Goal: Information Seeking & Learning: Learn about a topic

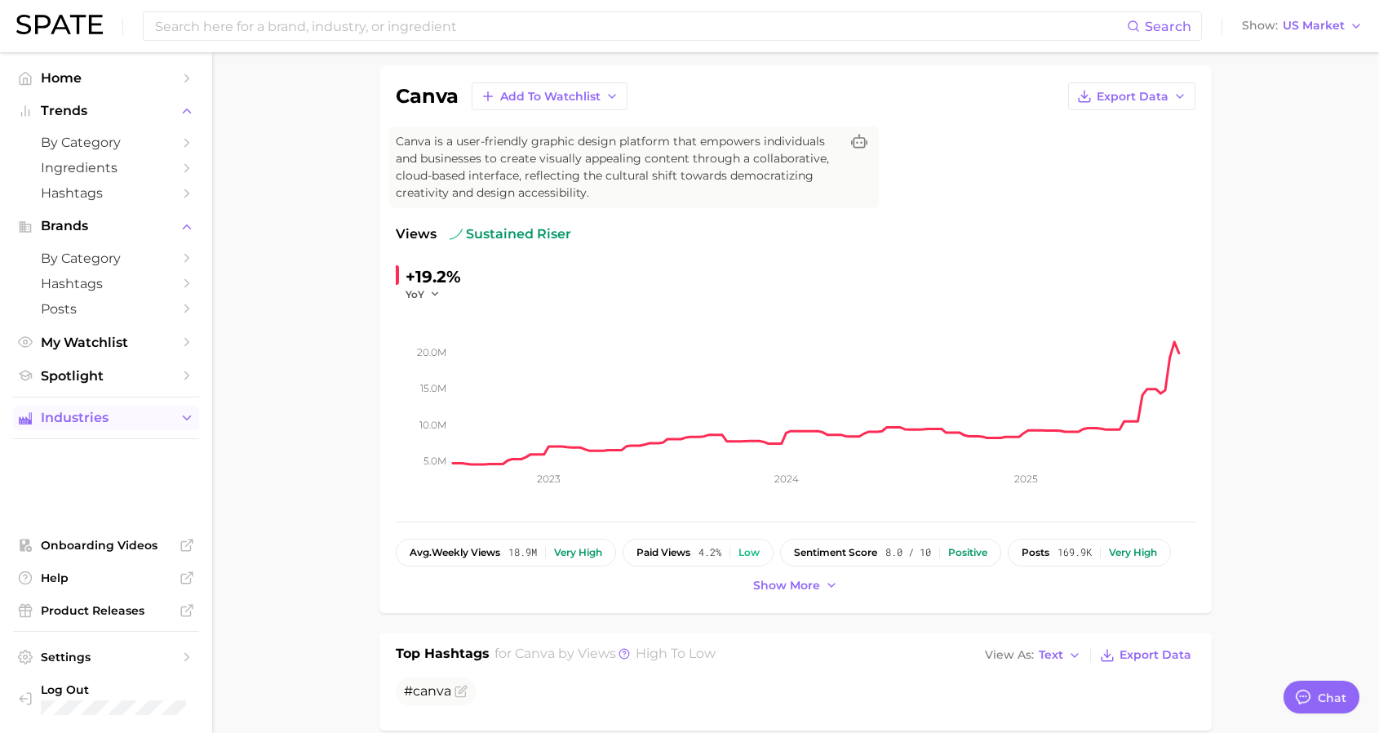
click at [175, 427] on button "Industries" at bounding box center [106, 418] width 186 height 24
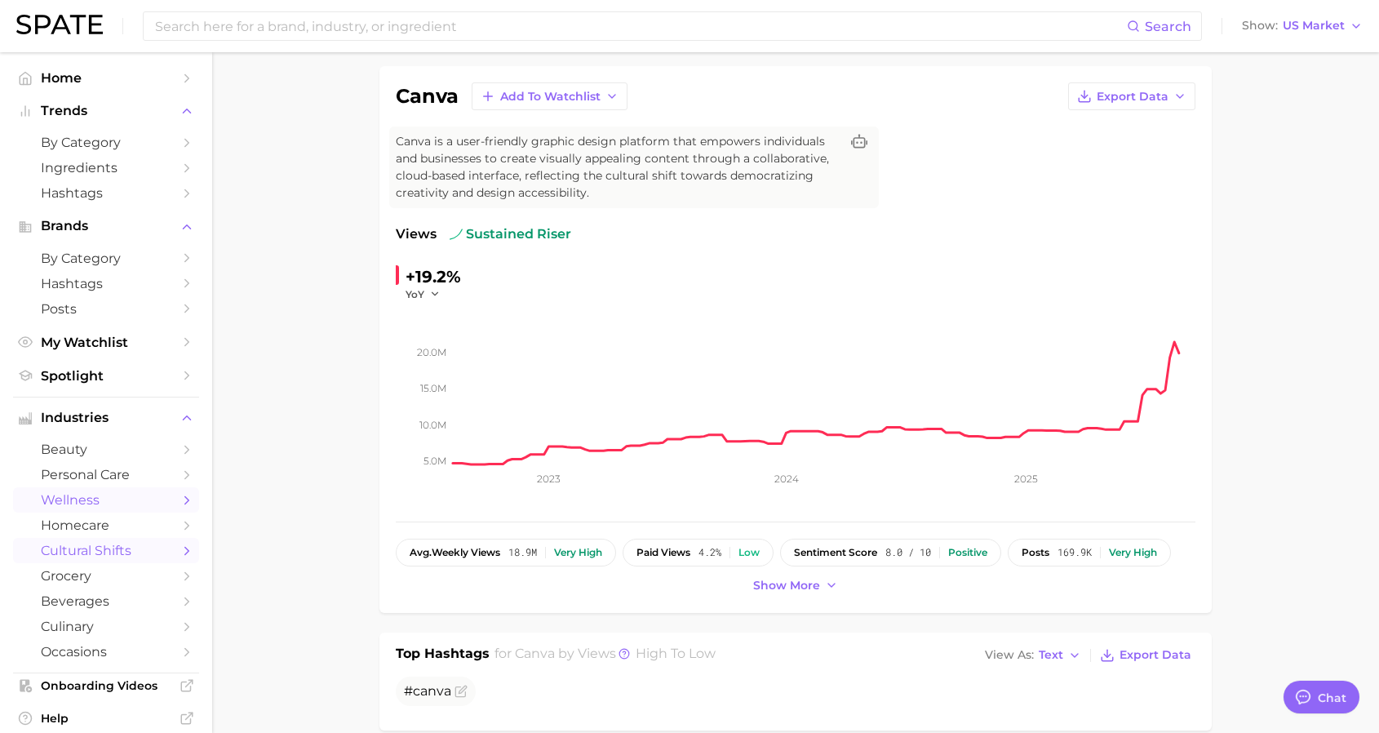
click at [122, 494] on span "wellness" at bounding box center [106, 500] width 131 height 16
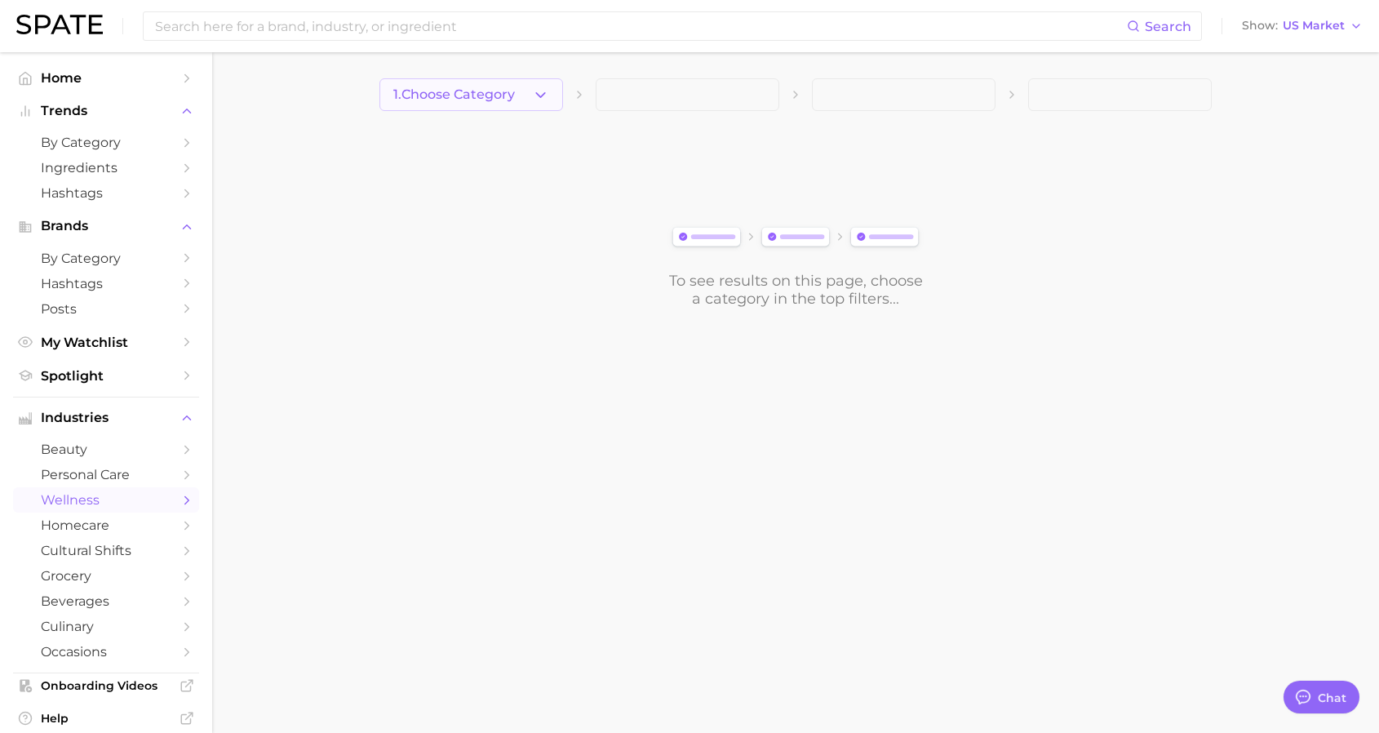
click at [495, 101] on span "1. Choose Category" at bounding box center [454, 94] width 122 height 15
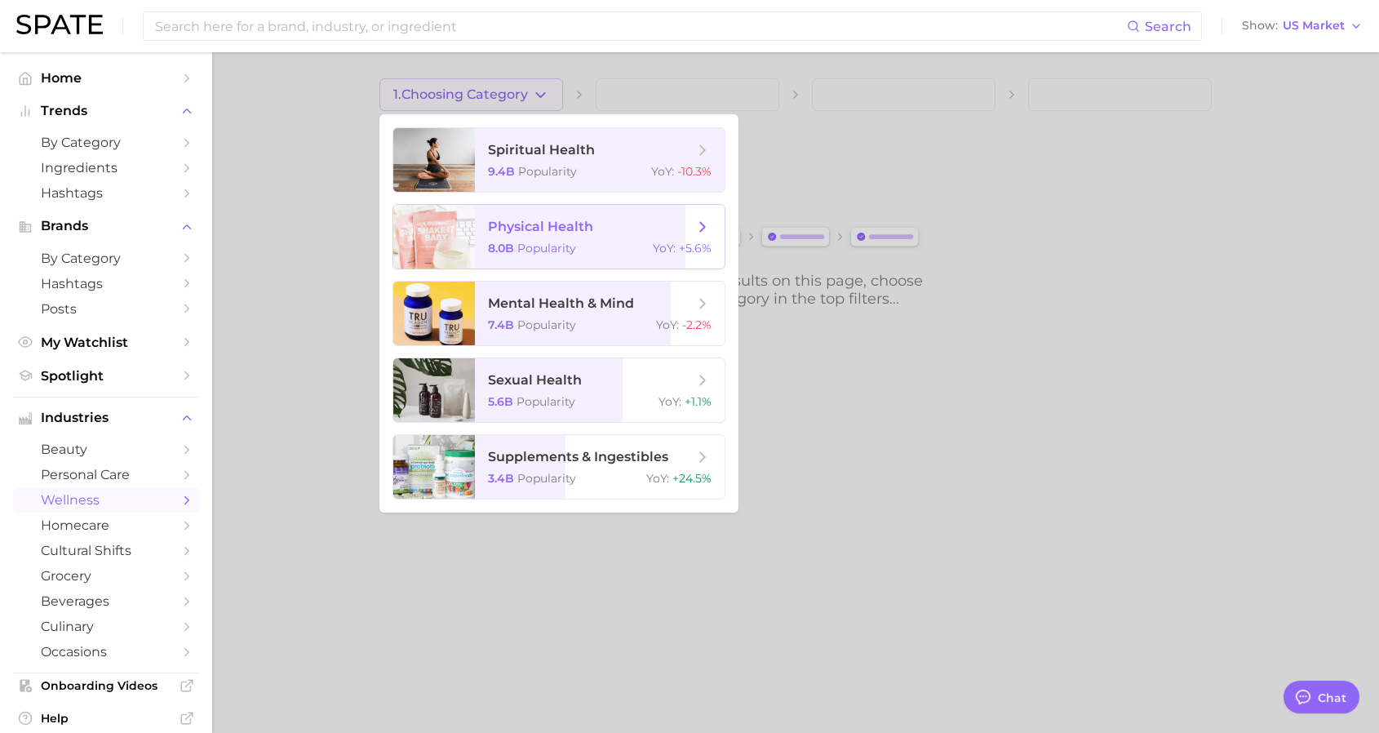
click at [573, 251] on span "Popularity" at bounding box center [546, 248] width 59 height 15
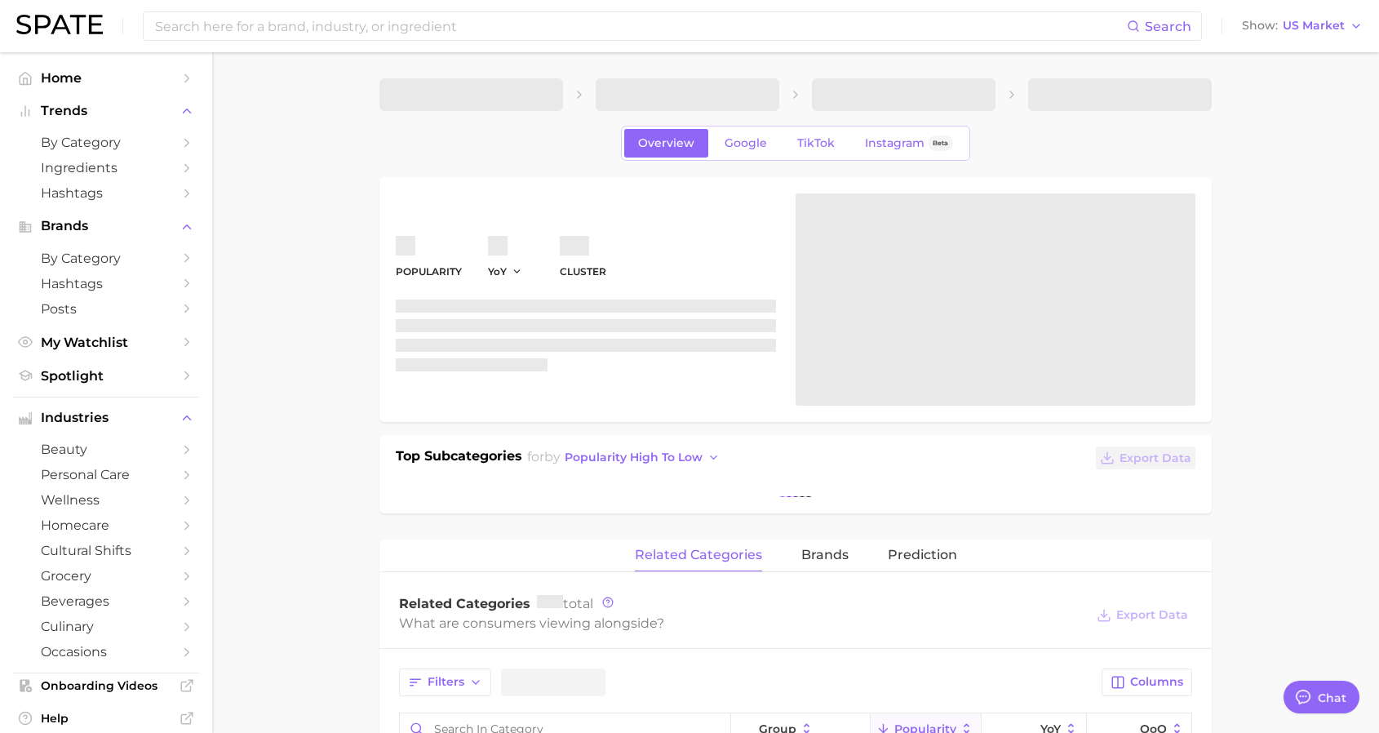
type textarea "x"
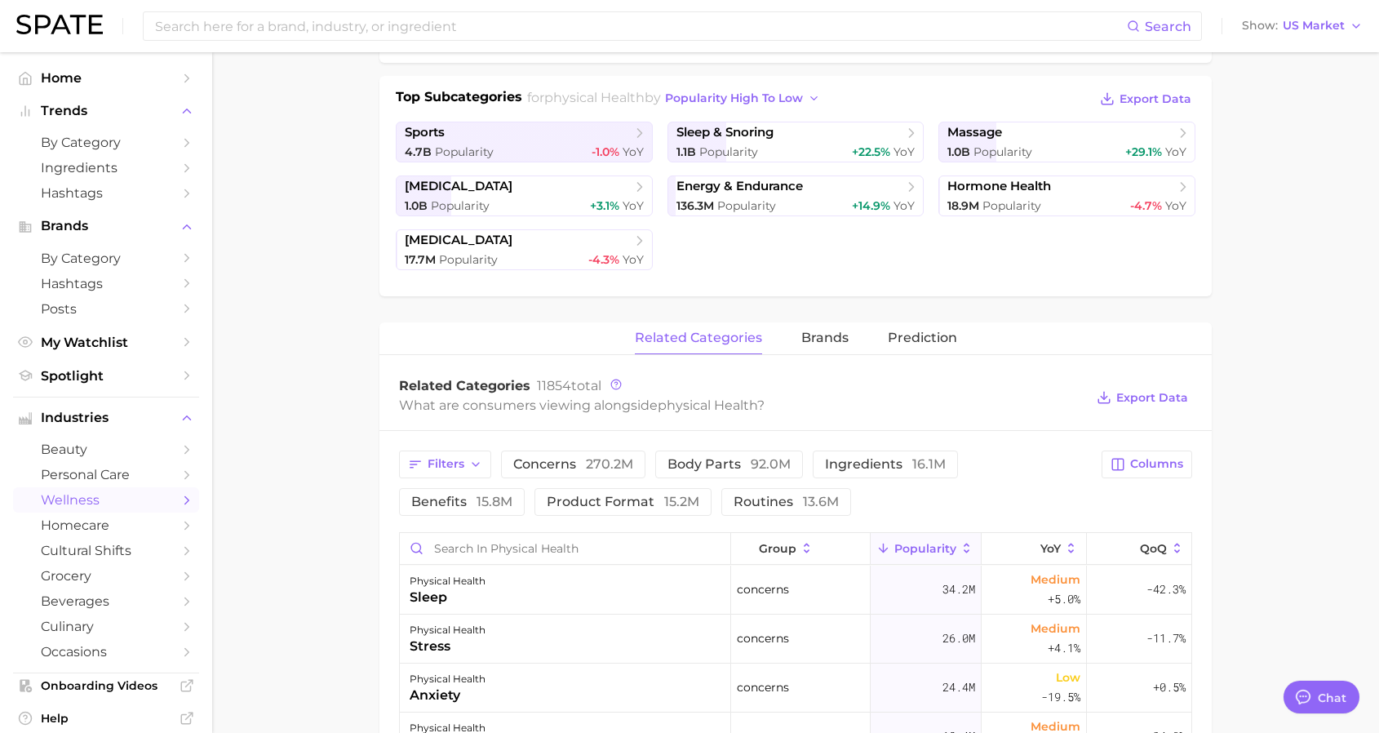
scroll to position [362, 0]
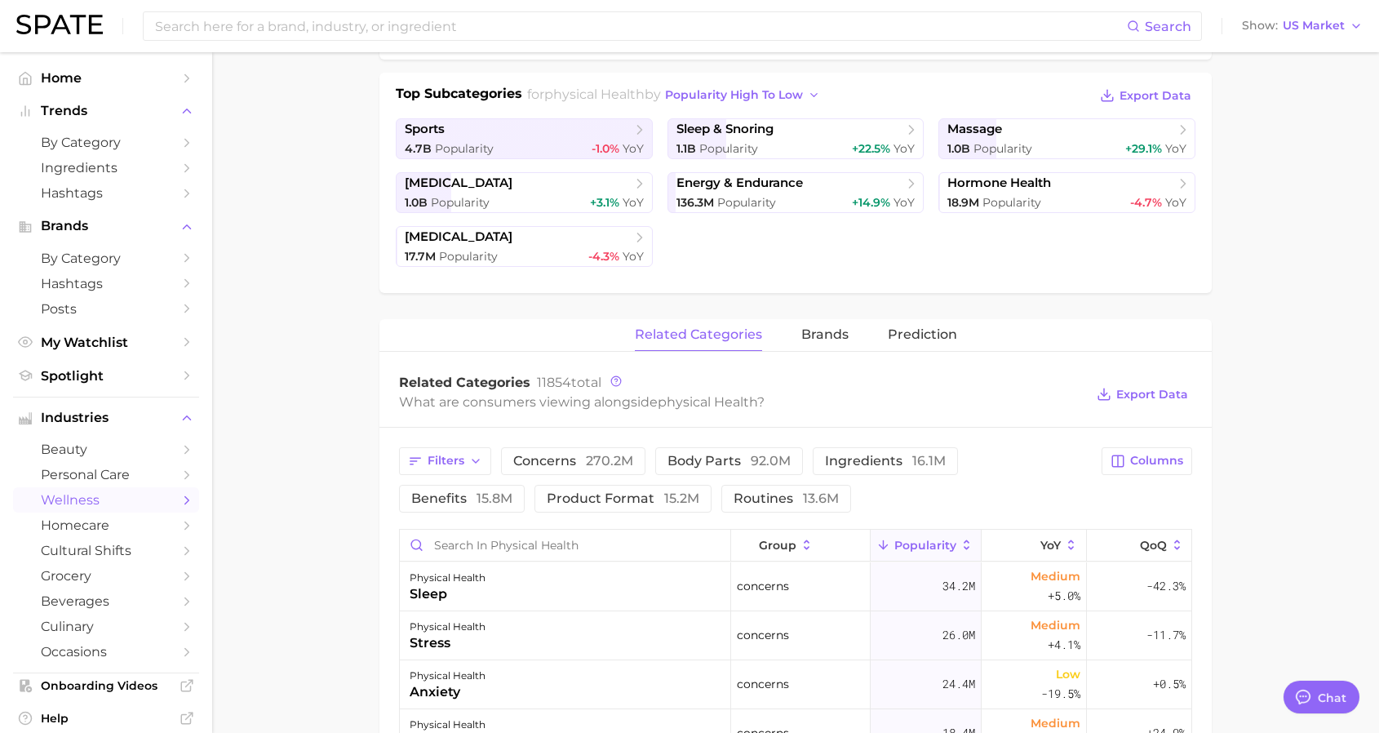
click at [967, 544] on icon at bounding box center [967, 545] width 15 height 15
click at [1341, 408] on main "1. physical health 2. Subcategory Overview Google TikTok Instagram Beta physica…" at bounding box center [795, 526] width 1167 height 1673
click at [963, 541] on icon at bounding box center [967, 545] width 15 height 15
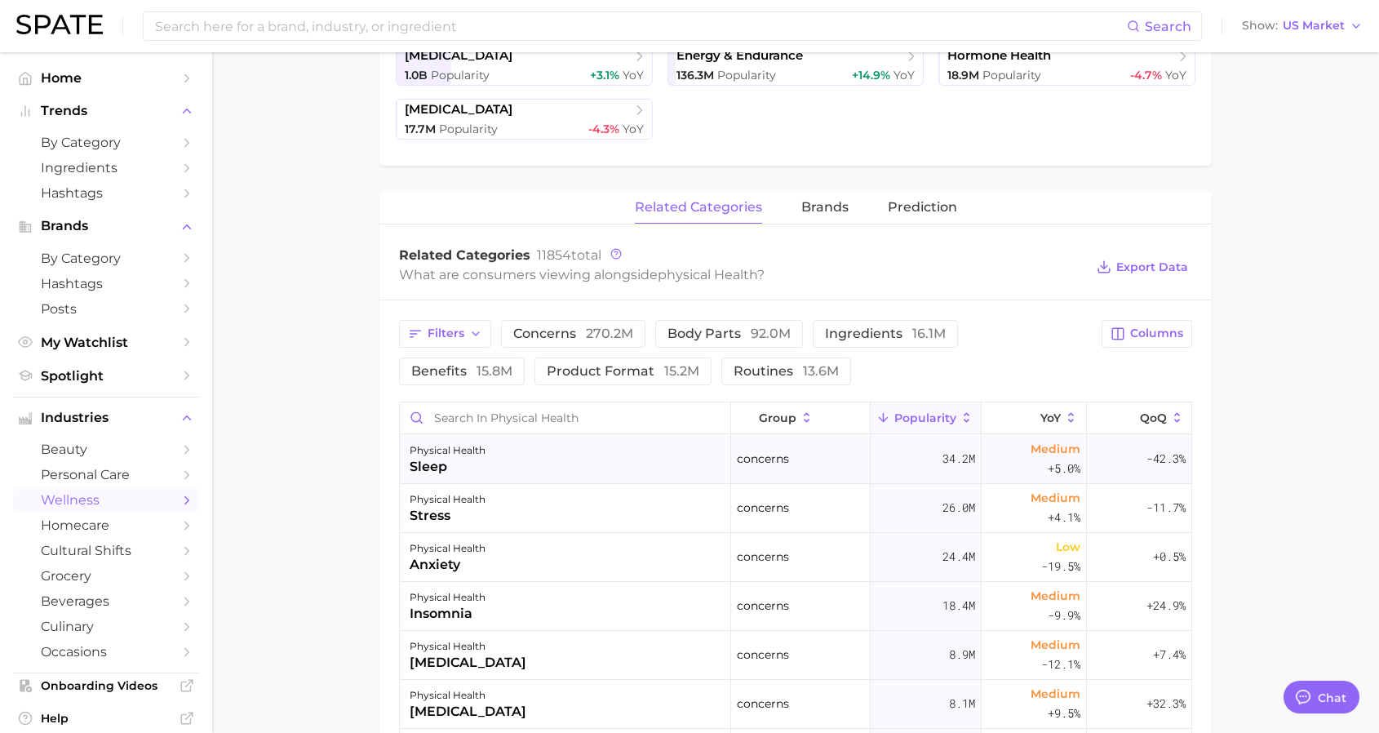
scroll to position [491, 0]
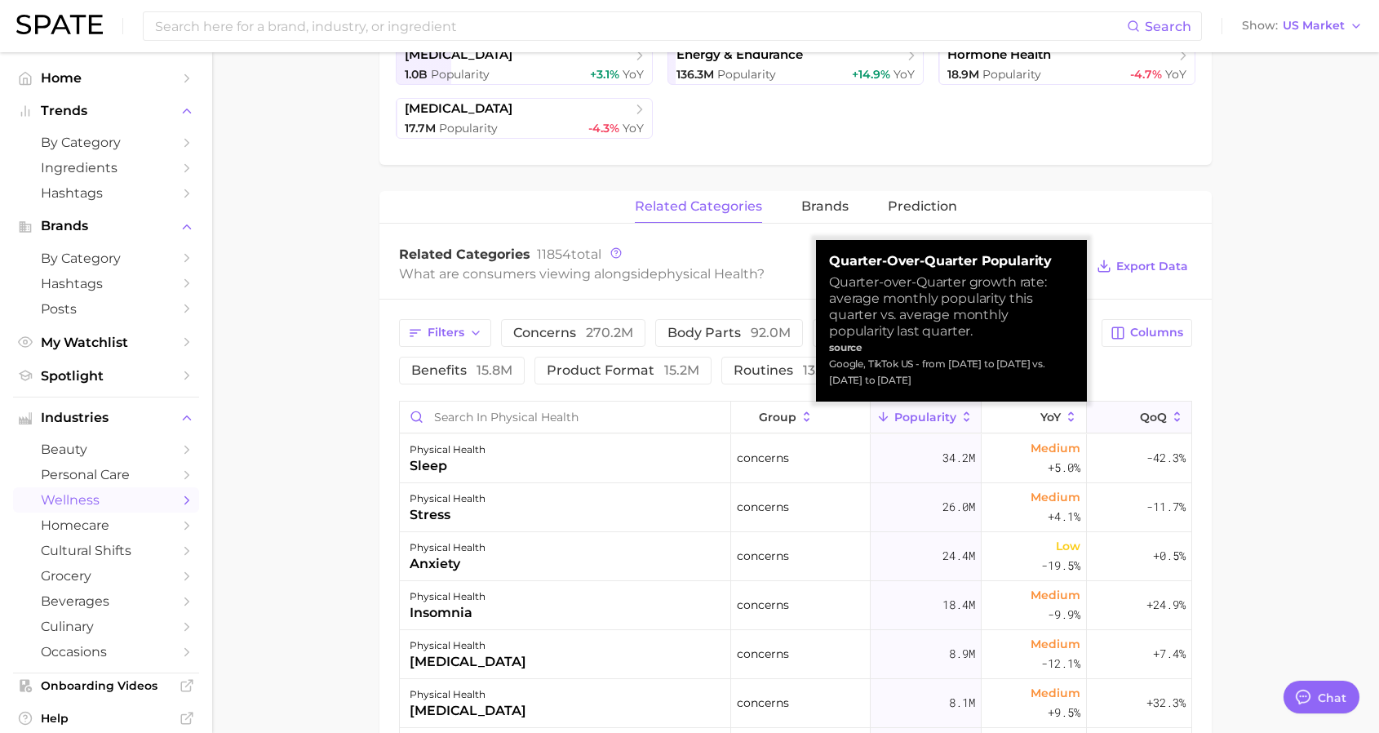
click at [1176, 415] on icon at bounding box center [1177, 417] width 15 height 15
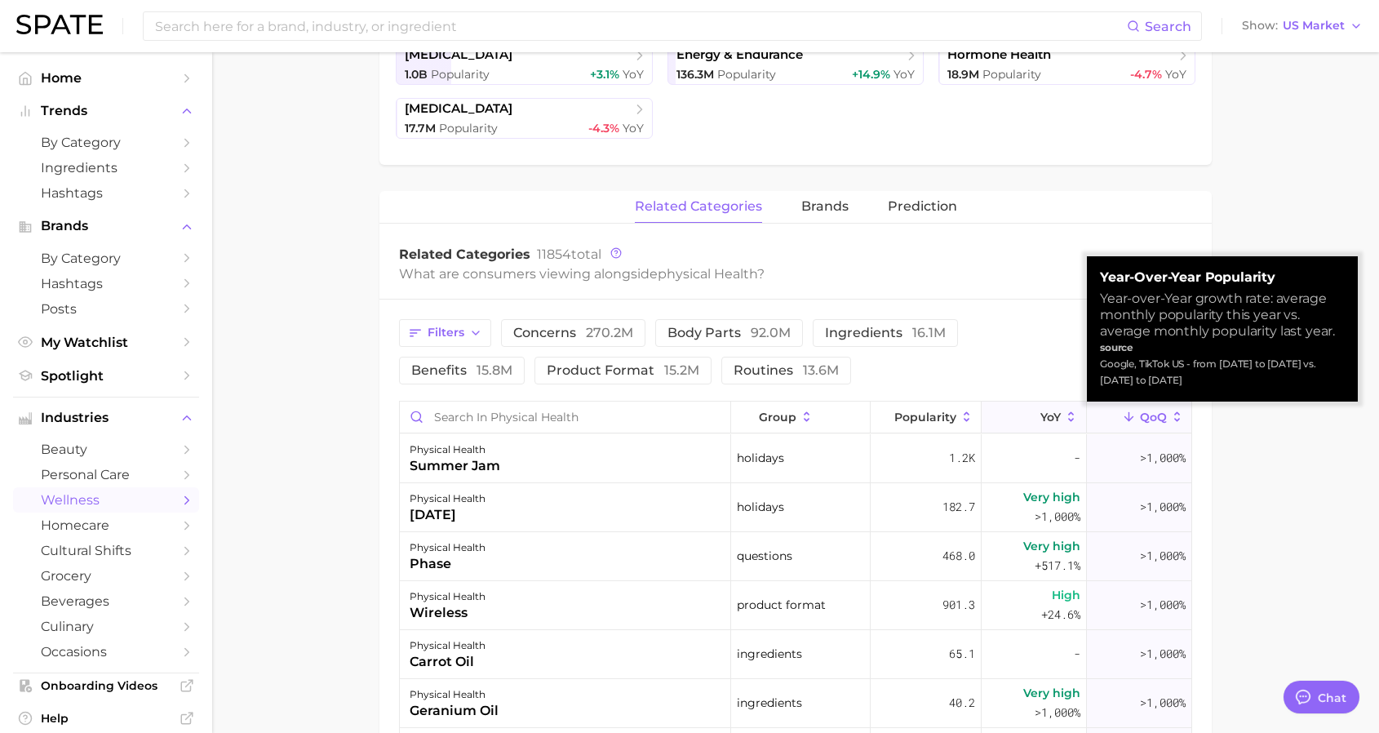
click at [1068, 415] on icon at bounding box center [1071, 417] width 15 height 15
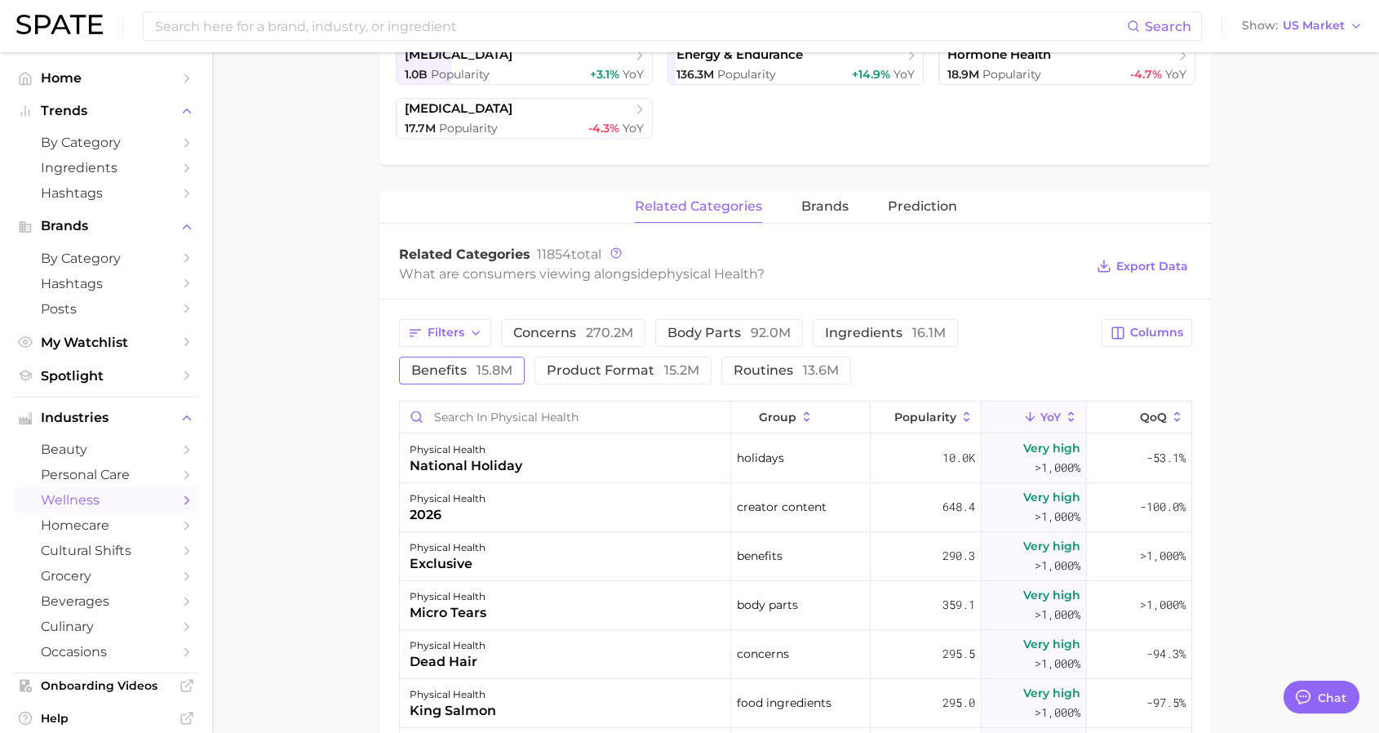
click at [513, 364] on span "benefits 15.8m" at bounding box center [461, 370] width 101 height 13
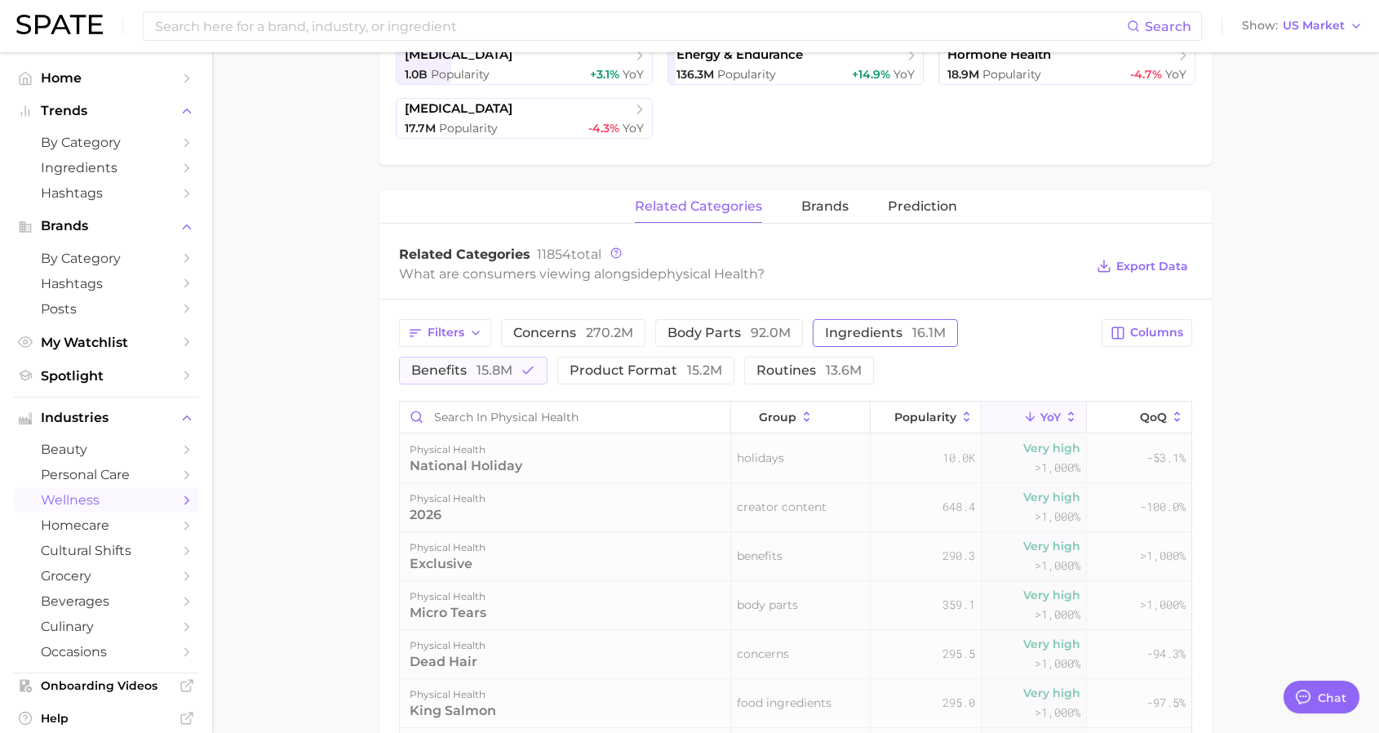
click at [832, 334] on span "ingredients 16.1m" at bounding box center [885, 332] width 121 height 13
click at [562, 328] on span "concerns 270.2m" at bounding box center [573, 332] width 120 height 13
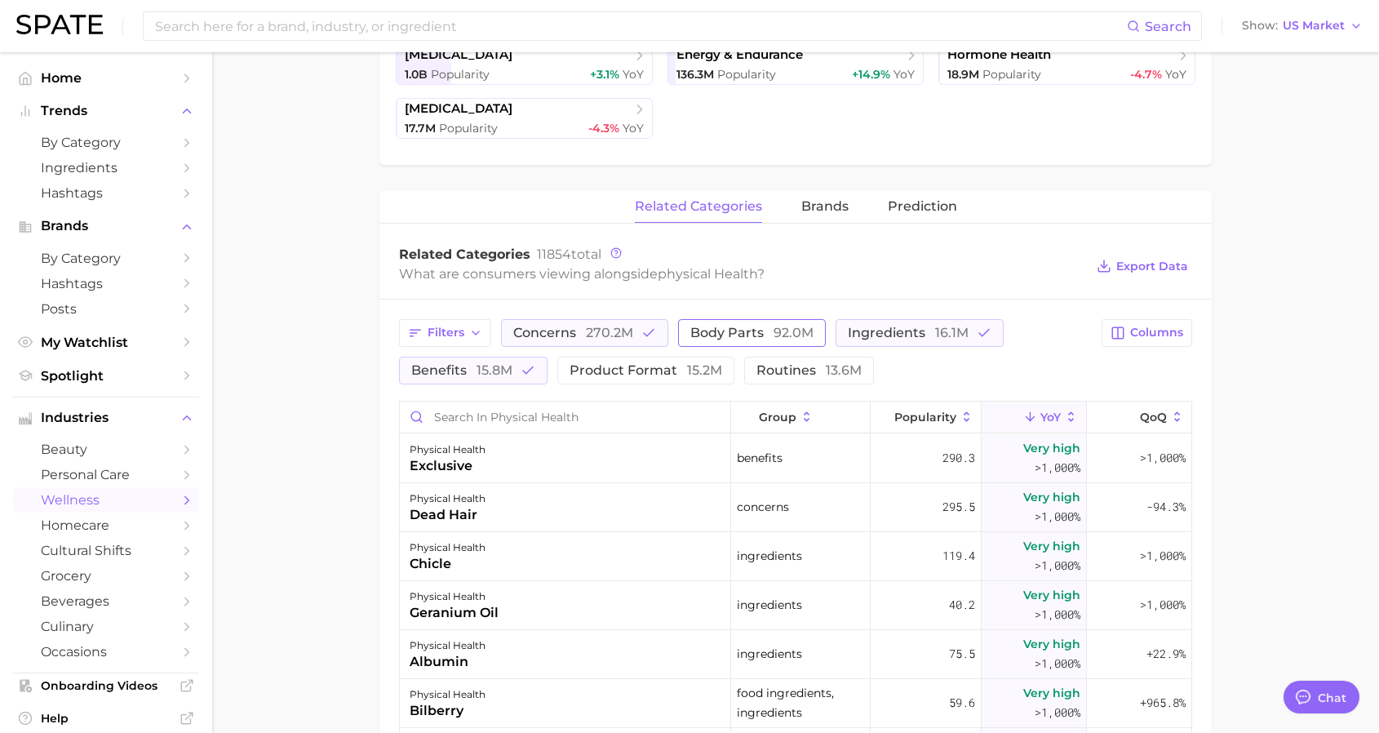
click at [730, 331] on span "body parts 92.0m" at bounding box center [751, 332] width 123 height 13
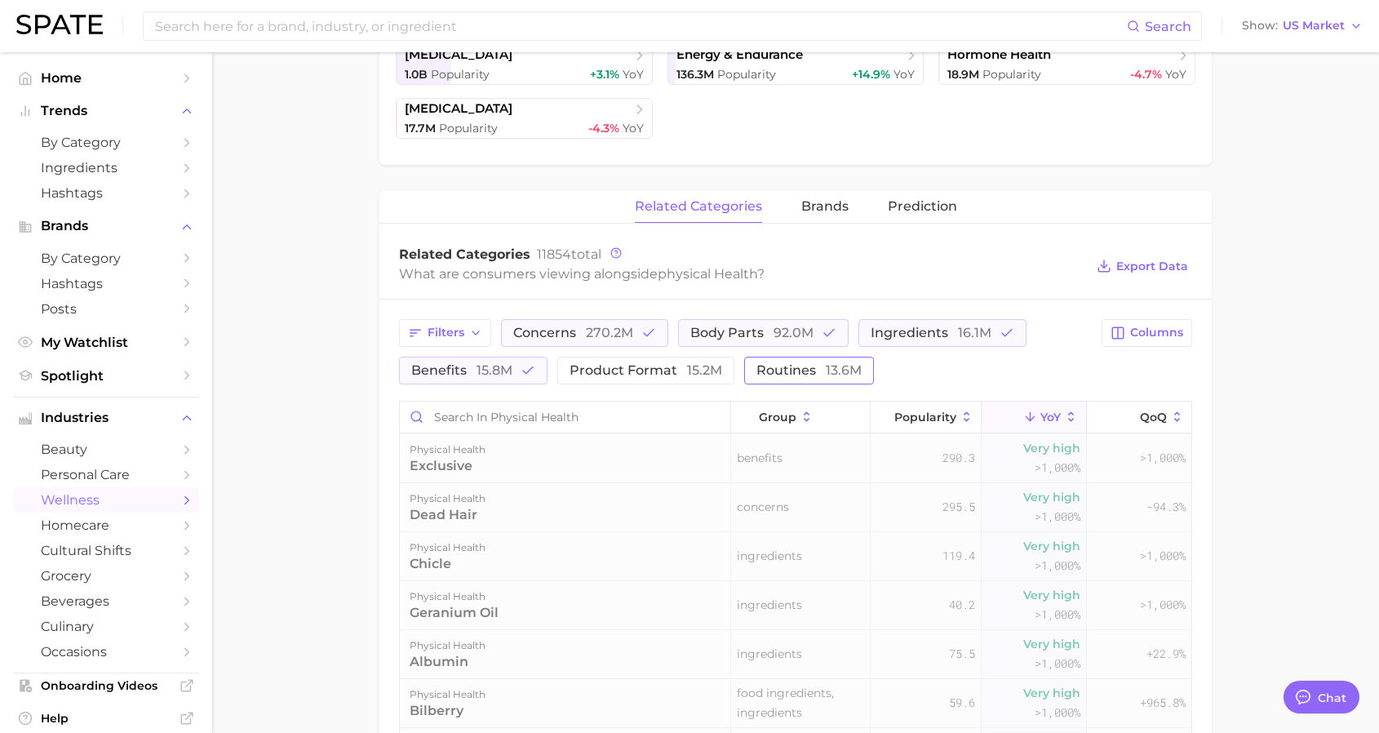
click at [813, 374] on span "routines 13.6m" at bounding box center [809, 370] width 105 height 13
click at [668, 366] on span "product format 15.2m" at bounding box center [646, 370] width 153 height 13
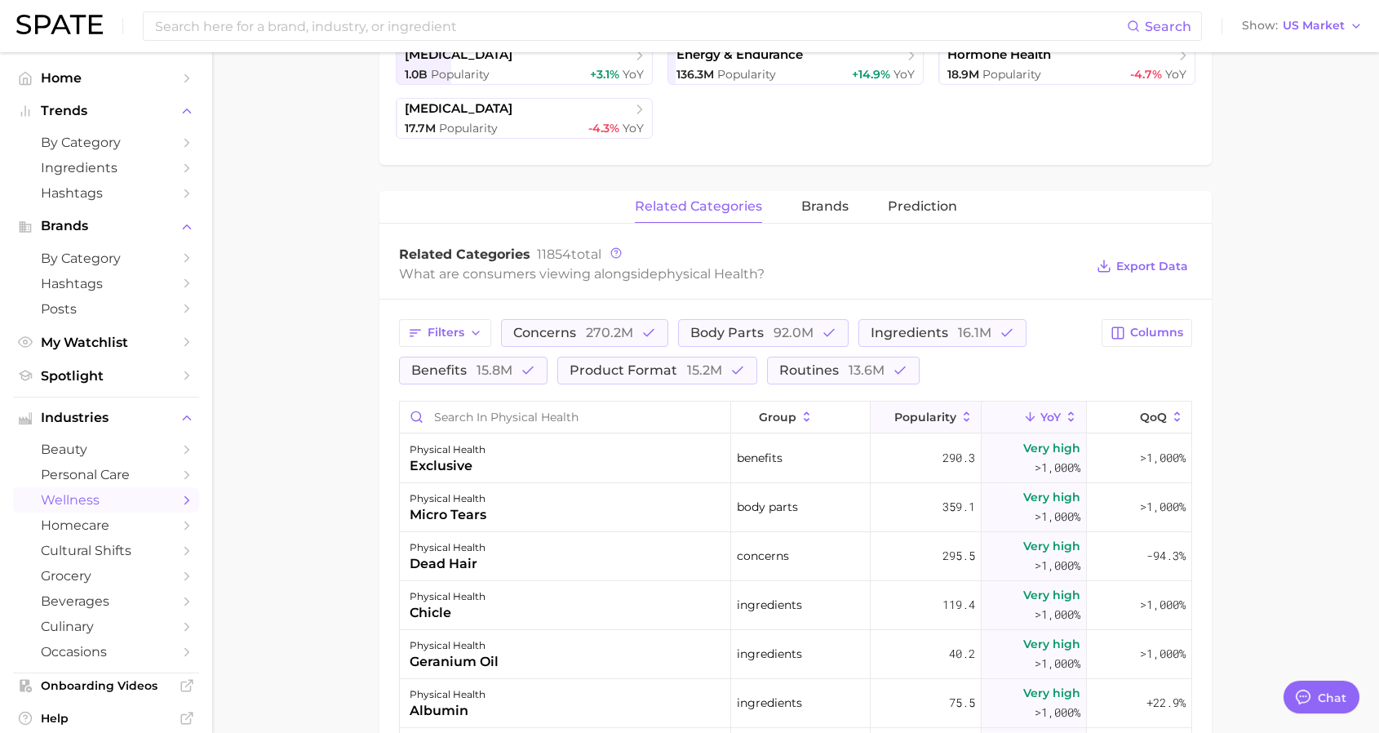
click at [965, 414] on icon at bounding box center [967, 417] width 6 height 10
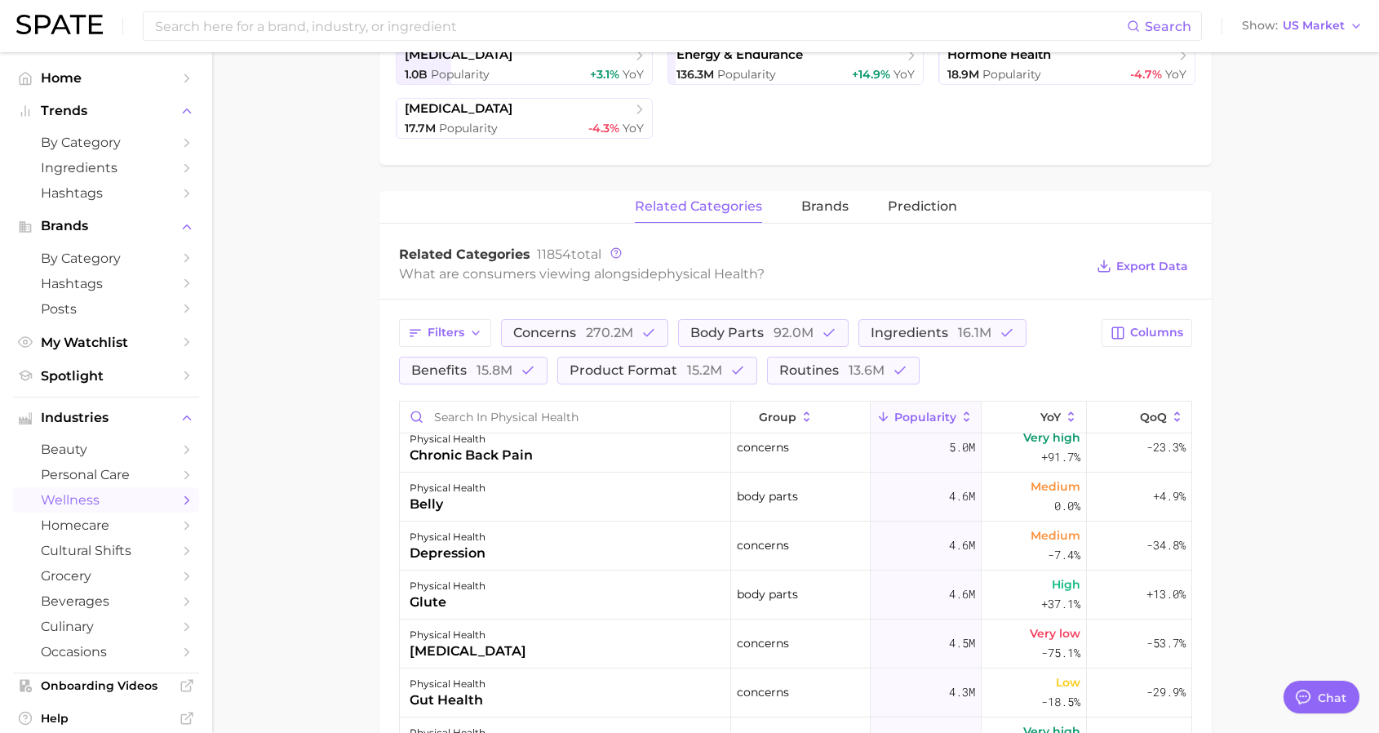
scroll to position [747, 0]
click at [1176, 414] on icon at bounding box center [1177, 417] width 15 height 15
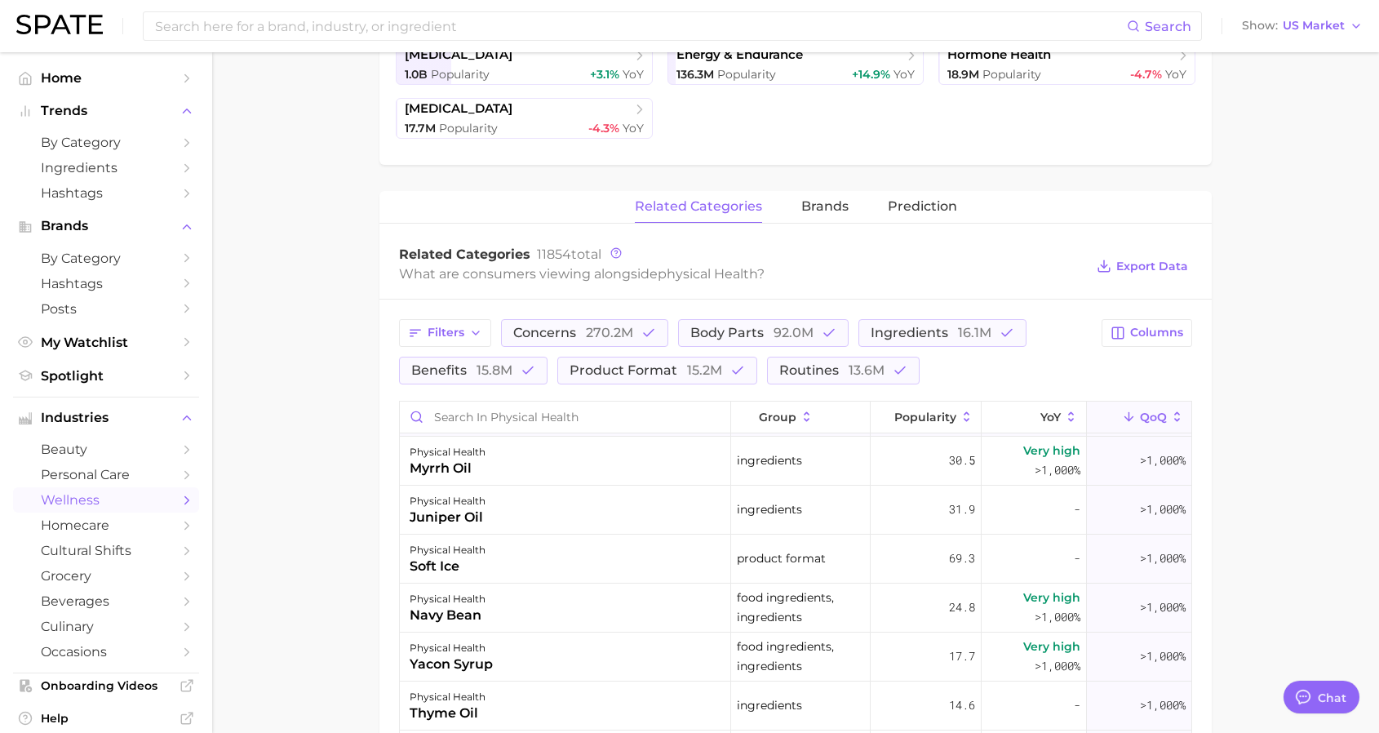
scroll to position [0, 0]
